Goal: Task Accomplishment & Management: Use online tool/utility

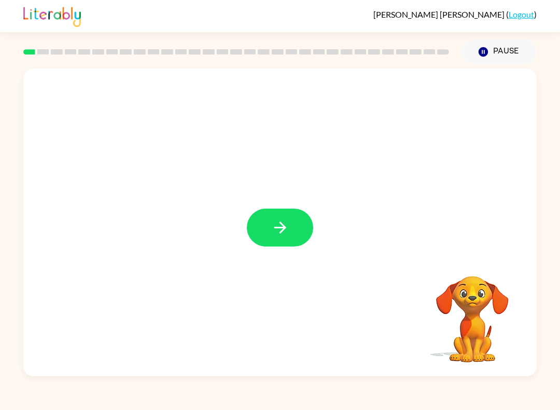
click at [301, 214] on button "button" at bounding box center [280, 227] width 66 height 38
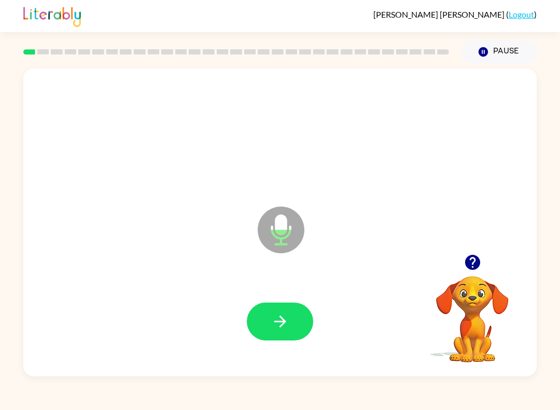
click at [281, 323] on icon "button" at bounding box center [280, 321] width 18 height 18
click at [284, 324] on icon "button" at bounding box center [280, 321] width 12 height 12
click at [277, 331] on button "button" at bounding box center [280, 321] width 66 height 38
click at [283, 321] on icon "button" at bounding box center [280, 321] width 18 height 18
click at [287, 318] on icon "button" at bounding box center [280, 321] width 18 height 18
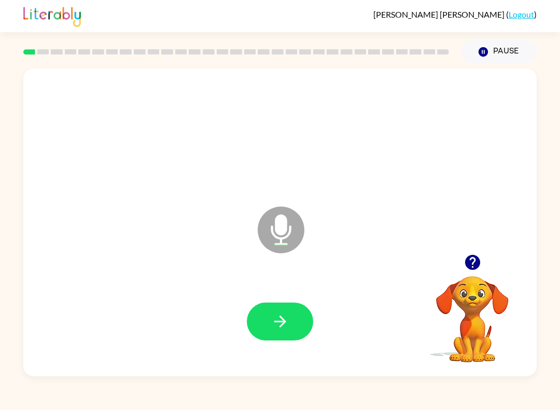
click at [281, 321] on icon "button" at bounding box center [280, 321] width 18 height 18
click at [286, 322] on icon "button" at bounding box center [280, 321] width 12 height 12
click at [294, 319] on button "button" at bounding box center [280, 321] width 66 height 38
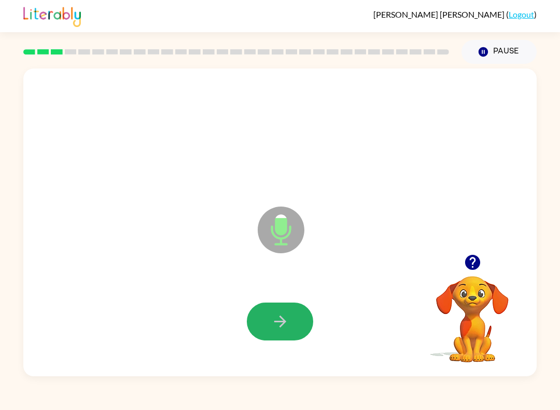
click at [286, 325] on icon "button" at bounding box center [280, 321] width 18 height 18
click at [297, 318] on button "button" at bounding box center [280, 321] width 66 height 38
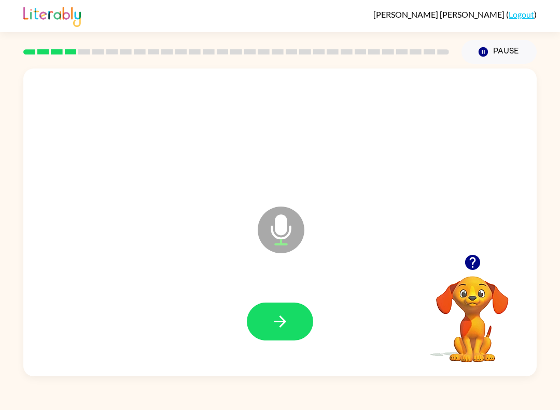
click at [281, 323] on icon "button" at bounding box center [280, 321] width 18 height 18
click at [281, 328] on icon "button" at bounding box center [280, 321] width 18 height 18
click at [273, 331] on button "button" at bounding box center [280, 321] width 66 height 38
click at [293, 319] on button "button" at bounding box center [280, 321] width 66 height 38
click at [270, 324] on button "button" at bounding box center [280, 321] width 66 height 38
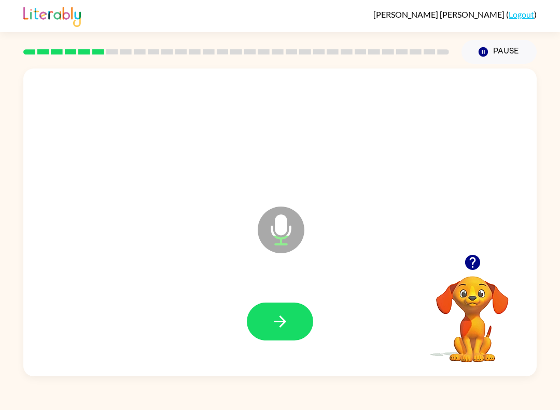
click at [292, 323] on button "button" at bounding box center [280, 321] width 66 height 38
click at [285, 326] on icon "button" at bounding box center [280, 321] width 18 height 18
click at [297, 303] on button "button" at bounding box center [280, 321] width 66 height 38
click at [287, 324] on icon "button" at bounding box center [280, 321] width 18 height 18
click at [292, 305] on button "button" at bounding box center [280, 321] width 66 height 38
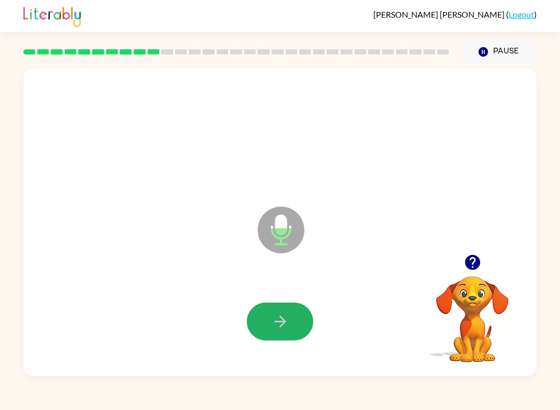
click at [286, 329] on icon "button" at bounding box center [280, 321] width 18 height 18
click at [289, 327] on button "button" at bounding box center [280, 321] width 66 height 38
click at [282, 317] on icon "button" at bounding box center [280, 321] width 18 height 18
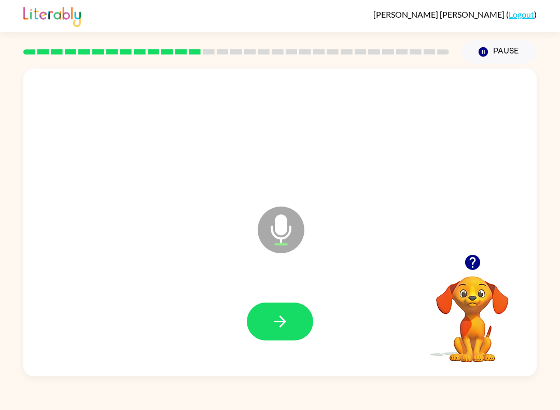
click at [287, 332] on button "button" at bounding box center [280, 321] width 66 height 38
click at [292, 312] on button "button" at bounding box center [280, 321] width 66 height 38
click at [288, 304] on button "button" at bounding box center [280, 321] width 66 height 38
click at [277, 324] on icon "button" at bounding box center [280, 321] width 18 height 18
click at [277, 331] on button "button" at bounding box center [280, 321] width 66 height 38
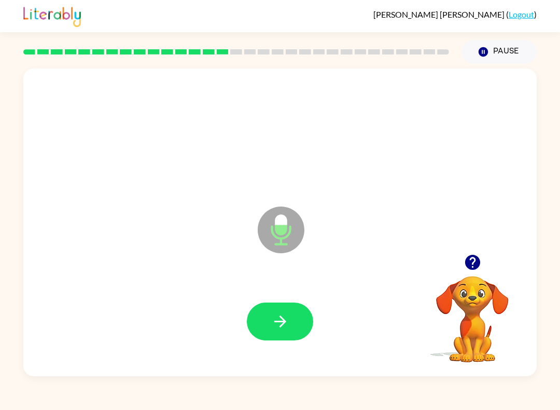
click at [268, 300] on div at bounding box center [280, 321] width 493 height 89
click at [272, 317] on icon "button" at bounding box center [280, 321] width 18 height 18
click at [279, 319] on icon "button" at bounding box center [280, 321] width 18 height 18
click at [287, 308] on button "button" at bounding box center [280, 321] width 66 height 38
click at [278, 306] on button "button" at bounding box center [280, 321] width 66 height 38
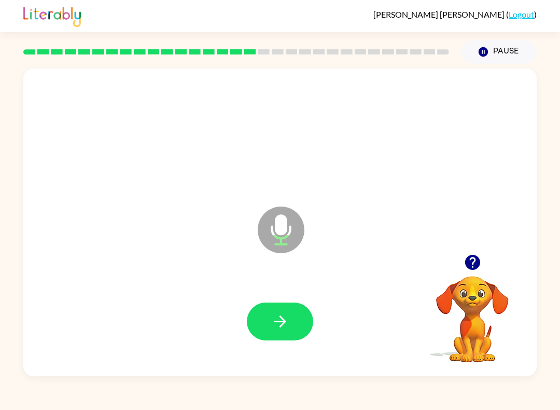
click at [287, 324] on icon "button" at bounding box center [280, 321] width 18 height 18
click at [272, 328] on icon "button" at bounding box center [280, 321] width 18 height 18
click at [292, 319] on button "button" at bounding box center [280, 321] width 66 height 38
click at [300, 323] on button "button" at bounding box center [280, 321] width 66 height 38
click at [266, 321] on button "button" at bounding box center [280, 321] width 66 height 38
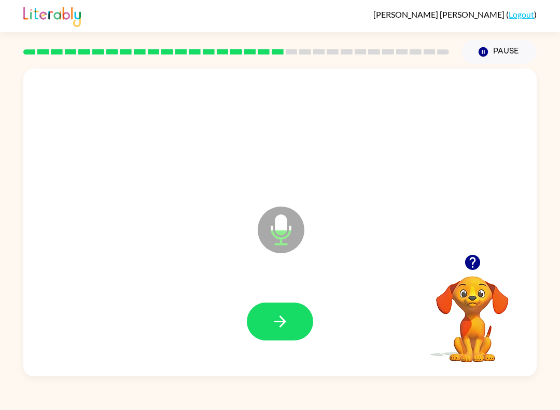
click at [275, 320] on icon "button" at bounding box center [280, 321] width 18 height 18
click at [282, 313] on icon "button" at bounding box center [280, 321] width 18 height 18
click at [283, 326] on icon "button" at bounding box center [280, 321] width 18 height 18
click at [294, 321] on button "button" at bounding box center [280, 321] width 66 height 38
click at [285, 307] on button "button" at bounding box center [280, 321] width 66 height 38
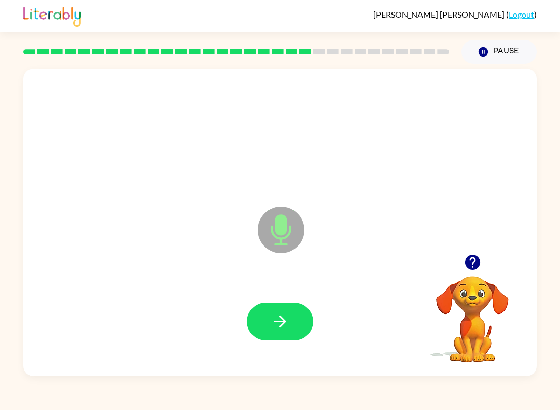
click at [289, 321] on icon "button" at bounding box center [280, 321] width 18 height 18
click at [288, 333] on button "button" at bounding box center [280, 321] width 66 height 38
click at [284, 320] on icon "button" at bounding box center [280, 321] width 12 height 12
click at [293, 317] on button "button" at bounding box center [280, 321] width 66 height 38
click at [295, 323] on button "button" at bounding box center [280, 321] width 66 height 38
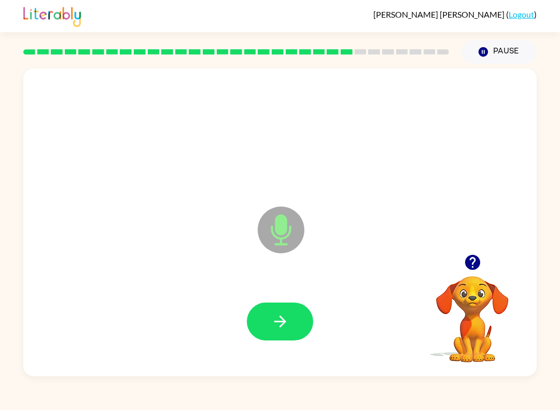
click at [297, 312] on button "button" at bounding box center [280, 321] width 66 height 38
click at [281, 335] on button "button" at bounding box center [280, 321] width 66 height 38
click at [300, 299] on div at bounding box center [280, 321] width 493 height 89
click at [300, 318] on button "button" at bounding box center [280, 321] width 66 height 38
click at [259, 337] on button "button" at bounding box center [280, 321] width 66 height 38
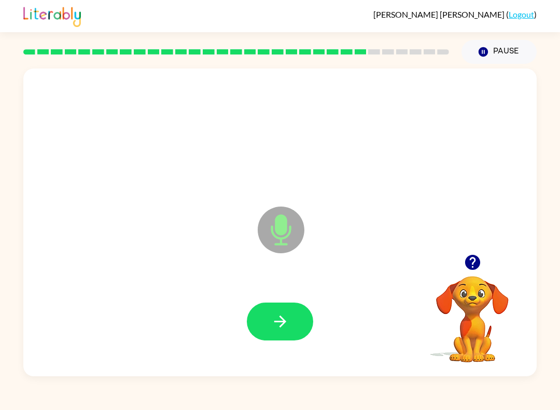
click at [278, 318] on icon "button" at bounding box center [280, 321] width 18 height 18
click at [267, 310] on button "button" at bounding box center [280, 321] width 66 height 38
click at [262, 315] on button "button" at bounding box center [280, 321] width 66 height 38
click at [296, 325] on button "button" at bounding box center [280, 321] width 66 height 38
click at [461, 273] on div at bounding box center [472, 262] width 104 height 26
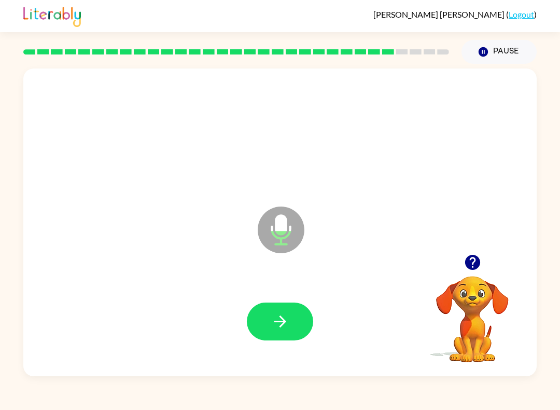
click at [488, 249] on div "Microphone The Microphone is here when it is your turn to talk" at bounding box center [279, 221] width 513 height 307
click at [488, 248] on div "Microphone The Microphone is here when it is your turn to talk" at bounding box center [279, 221] width 513 height 307
click at [478, 272] on button "button" at bounding box center [472, 262] width 26 height 26
click at [471, 257] on div "Microphone The Microphone is here when it is your turn to talk" at bounding box center [279, 221] width 513 height 307
click at [293, 319] on button "button" at bounding box center [280, 321] width 66 height 38
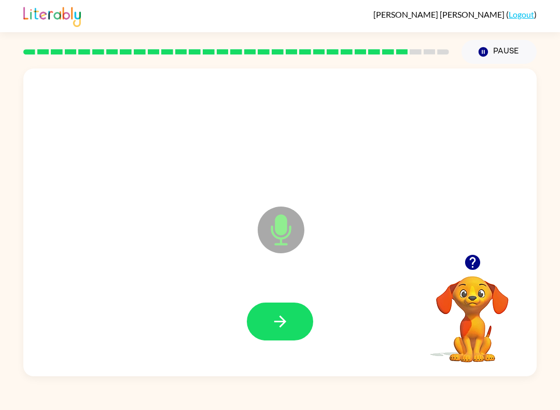
click at [298, 313] on button "button" at bounding box center [280, 321] width 66 height 38
click at [265, 320] on button "button" at bounding box center [280, 321] width 66 height 38
click at [290, 318] on button "button" at bounding box center [280, 321] width 66 height 38
click at [287, 320] on icon "button" at bounding box center [280, 321] width 18 height 18
click at [311, 296] on div at bounding box center [280, 321] width 493 height 89
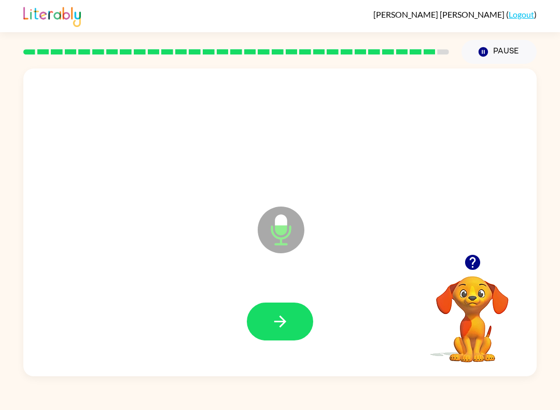
click at [290, 307] on button "button" at bounding box center [280, 321] width 66 height 38
click at [290, 325] on button "button" at bounding box center [280, 321] width 66 height 38
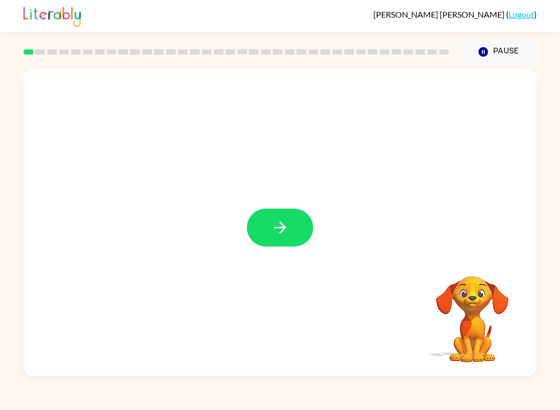
click at [272, 223] on icon "button" at bounding box center [280, 227] width 18 height 18
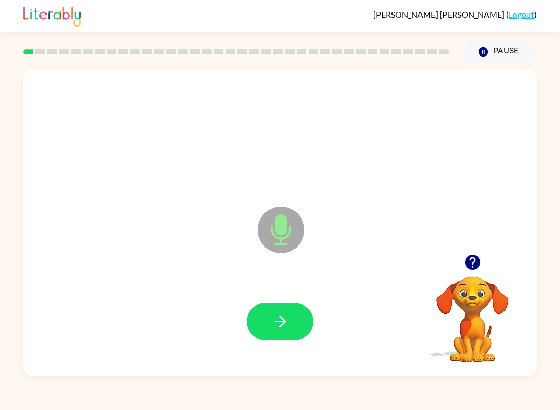
click at [278, 324] on icon "button" at bounding box center [280, 321] width 18 height 18
click at [296, 340] on button "button" at bounding box center [280, 321] width 66 height 38
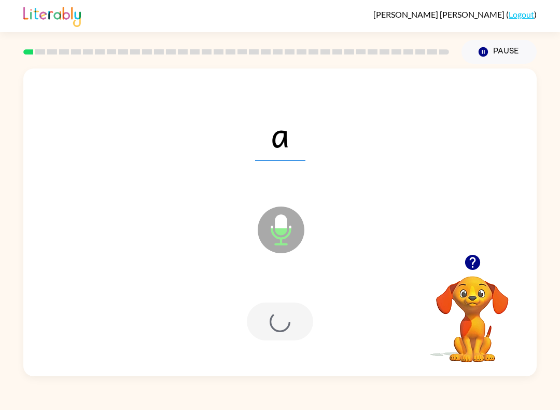
click at [297, 341] on div at bounding box center [280, 321] width 493 height 89
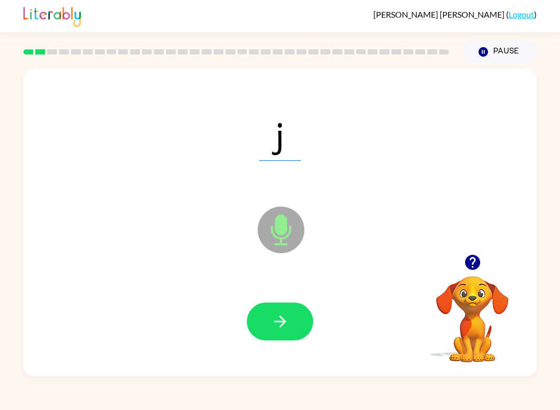
click at [270, 320] on button "button" at bounding box center [280, 321] width 66 height 38
click at [262, 309] on button "button" at bounding box center [280, 321] width 66 height 38
click at [275, 305] on button "button" at bounding box center [280, 321] width 66 height 38
click at [253, 317] on button "button" at bounding box center [280, 321] width 66 height 38
click at [258, 320] on button "button" at bounding box center [280, 321] width 66 height 38
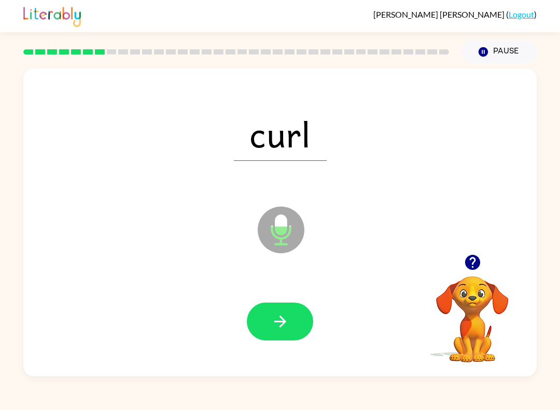
click at [249, 333] on div at bounding box center [280, 321] width 66 height 38
click at [275, 317] on icon "button" at bounding box center [280, 321] width 18 height 18
click at [274, 311] on button "button" at bounding box center [280, 321] width 66 height 38
click at [265, 321] on button "button" at bounding box center [280, 321] width 66 height 38
click at [255, 309] on button "button" at bounding box center [280, 321] width 66 height 38
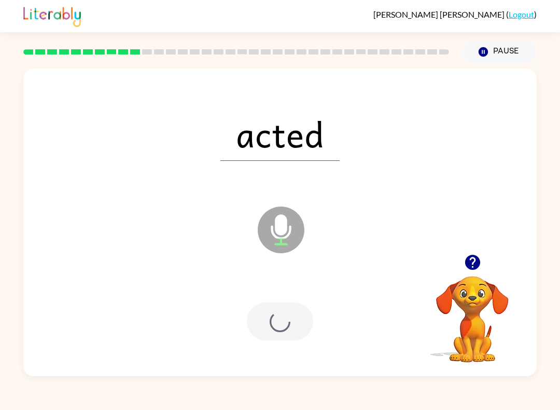
click at [254, 309] on div at bounding box center [280, 321] width 66 height 38
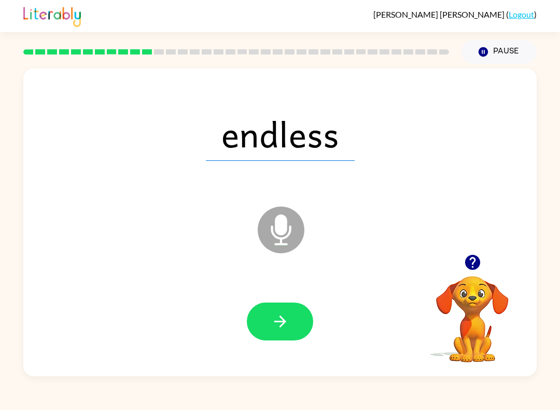
click at [271, 311] on button "button" at bounding box center [280, 321] width 66 height 38
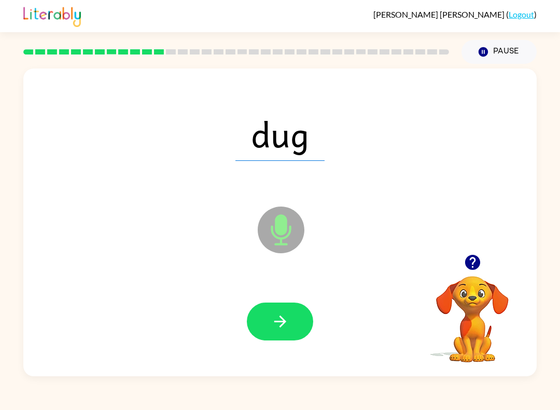
click at [276, 319] on icon "button" at bounding box center [280, 321] width 18 height 18
click at [313, 311] on div at bounding box center [280, 321] width 493 height 89
click at [289, 314] on button "button" at bounding box center [280, 321] width 66 height 38
click at [296, 317] on button "button" at bounding box center [280, 321] width 66 height 38
click at [293, 323] on button "button" at bounding box center [280, 321] width 66 height 38
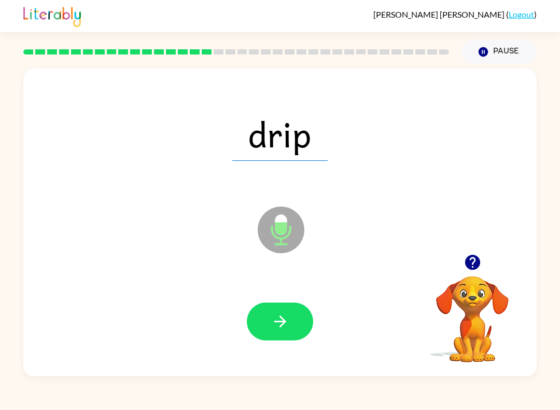
click at [286, 323] on icon "button" at bounding box center [280, 321] width 18 height 18
click at [268, 320] on button "button" at bounding box center [280, 321] width 66 height 38
click at [275, 298] on div at bounding box center [280, 321] width 493 height 89
click at [286, 320] on icon "button" at bounding box center [280, 321] width 18 height 18
click at [286, 324] on icon "button" at bounding box center [280, 321] width 18 height 18
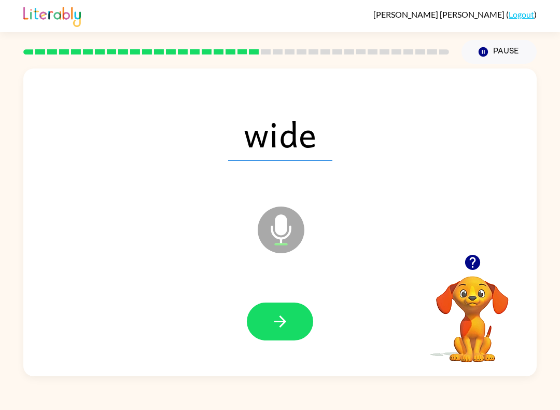
click at [286, 322] on icon "button" at bounding box center [280, 321] width 18 height 18
click at [276, 324] on icon "button" at bounding box center [280, 321] width 18 height 18
click at [281, 314] on icon "button" at bounding box center [280, 321] width 18 height 18
click at [278, 312] on button "button" at bounding box center [280, 321] width 66 height 38
click at [301, 325] on button "button" at bounding box center [280, 321] width 66 height 38
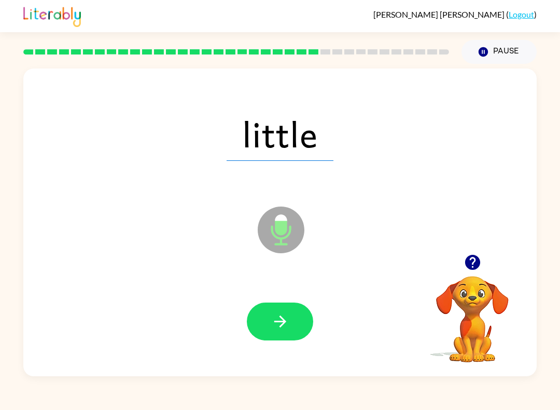
click at [293, 329] on button "button" at bounding box center [280, 321] width 66 height 38
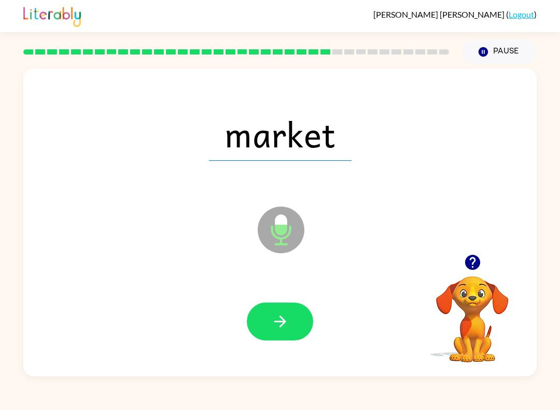
click at [273, 328] on icon "button" at bounding box center [280, 321] width 18 height 18
click at [295, 329] on button "button" at bounding box center [280, 321] width 66 height 38
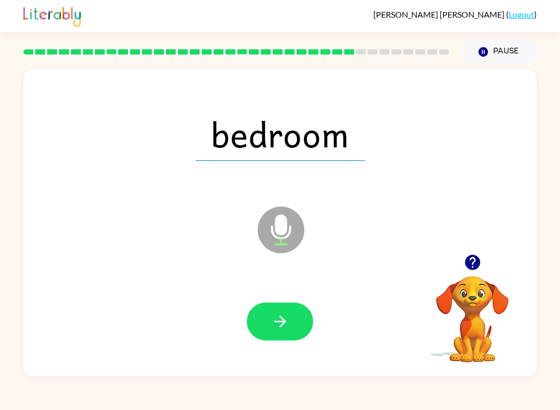
click at [286, 318] on icon "button" at bounding box center [280, 321] width 18 height 18
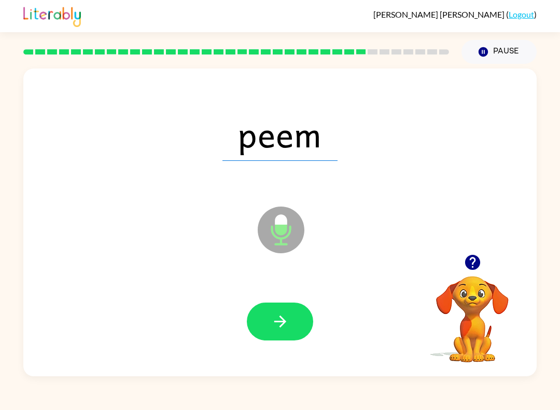
click at [264, 329] on button "button" at bounding box center [280, 321] width 66 height 38
click at [301, 313] on button "button" at bounding box center [280, 321] width 66 height 38
click at [264, 316] on button "button" at bounding box center [280, 321] width 66 height 38
click at [288, 321] on icon "button" at bounding box center [280, 321] width 18 height 18
click at [292, 309] on button "button" at bounding box center [280, 321] width 66 height 38
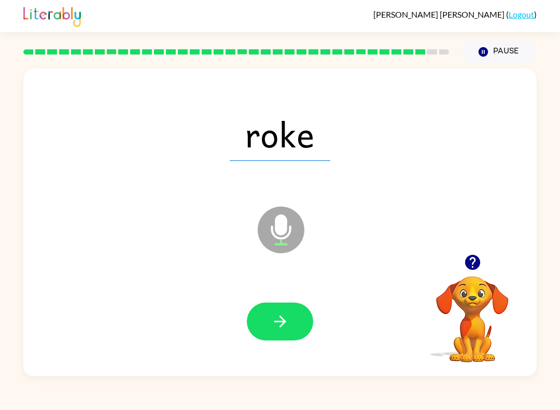
click at [286, 306] on button "button" at bounding box center [280, 321] width 66 height 38
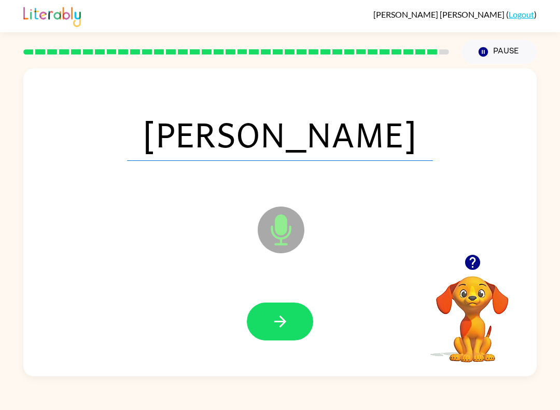
click at [288, 306] on button "button" at bounding box center [280, 321] width 66 height 38
